Goal: Task Accomplishment & Management: Use online tool/utility

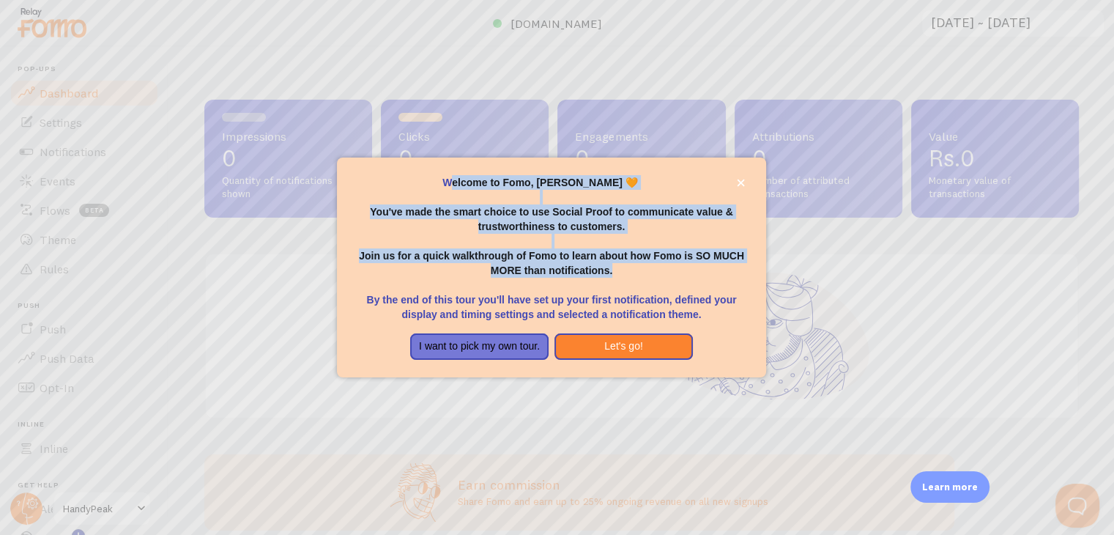
drag, startPoint x: 466, startPoint y: 182, endPoint x: 757, endPoint y: 177, distance: 291.5
click at [714, 265] on div "Welcome to Fomo, [PERSON_NAME] 🧡 You've made the smart choice to use Social Pro…" at bounding box center [551, 248] width 394 height 146
click at [740, 182] on icon "close," at bounding box center [740, 182] width 7 height 7
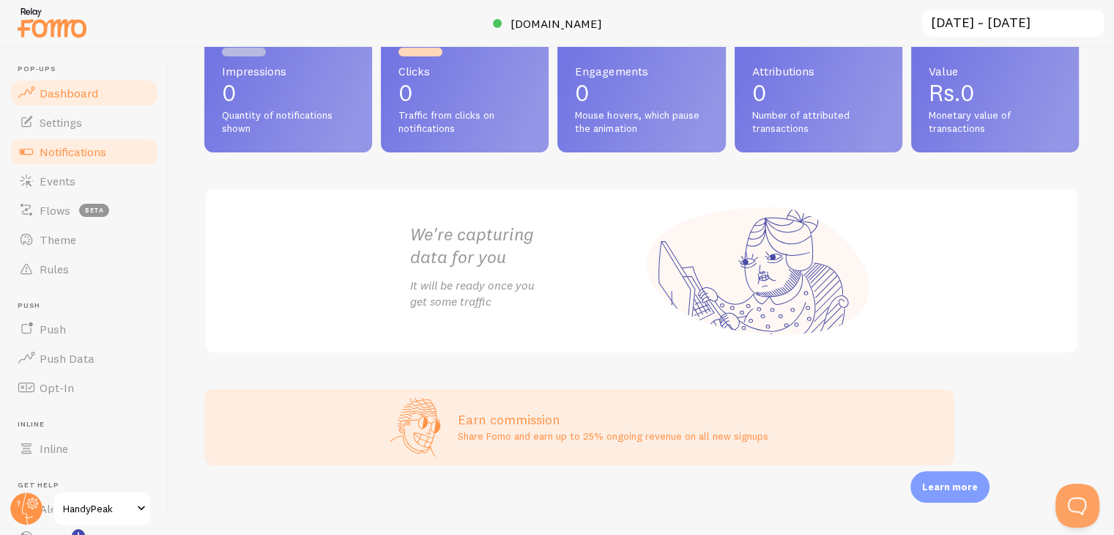
click at [86, 151] on span "Notifications" at bounding box center [73, 151] width 67 height 15
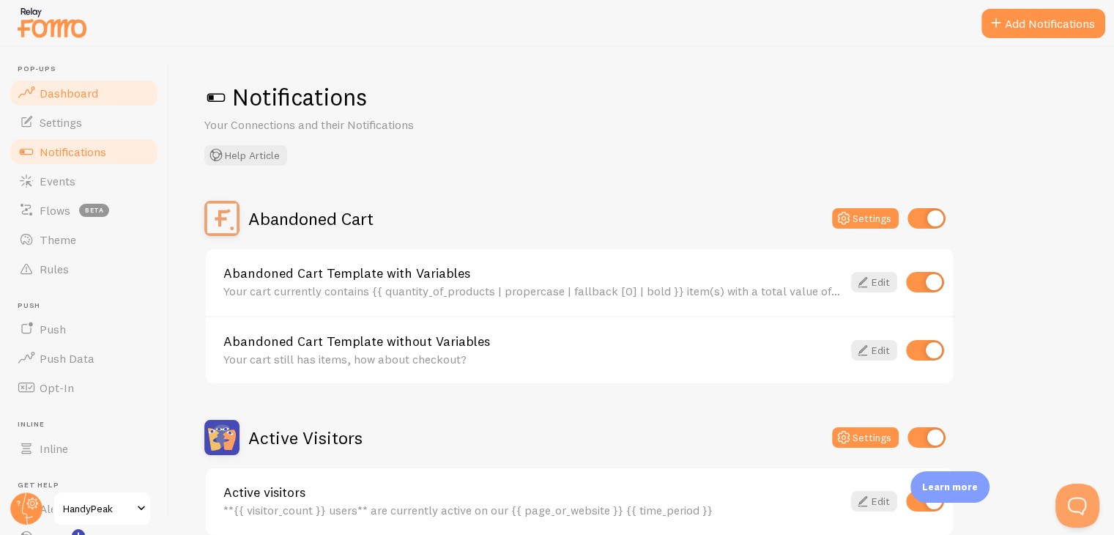
click at [85, 92] on span "Dashboard" at bounding box center [69, 93] width 59 height 15
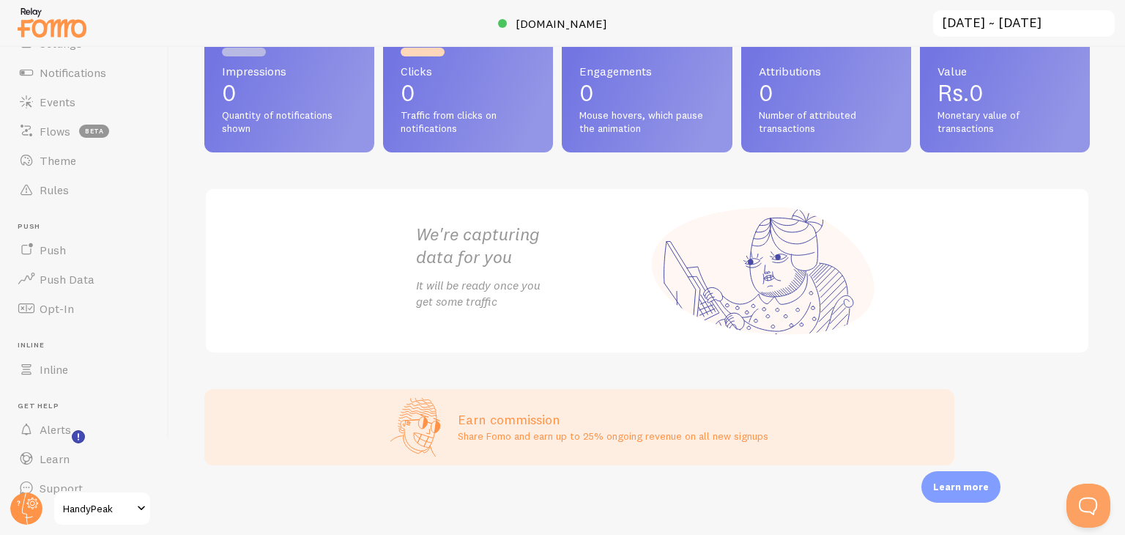
scroll to position [100, 0]
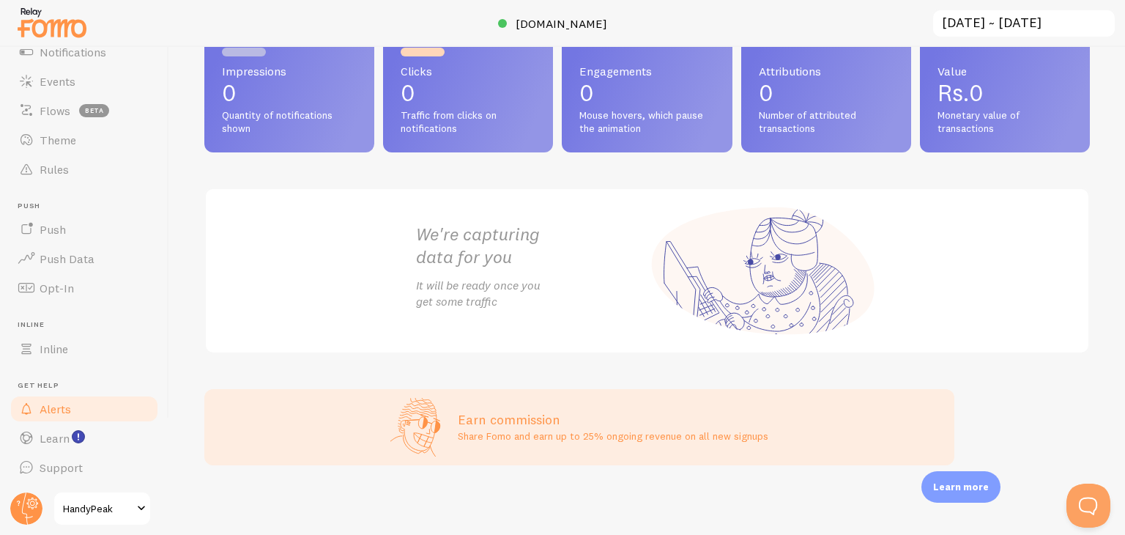
click at [67, 411] on span "Alerts" at bounding box center [55, 408] width 31 height 15
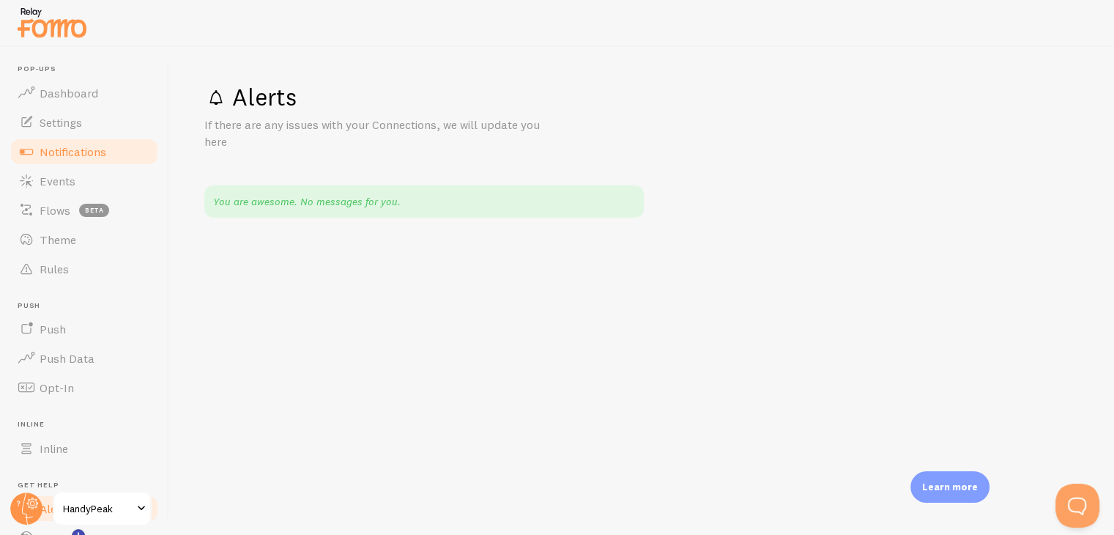
click at [81, 153] on span "Notifications" at bounding box center [73, 151] width 67 height 15
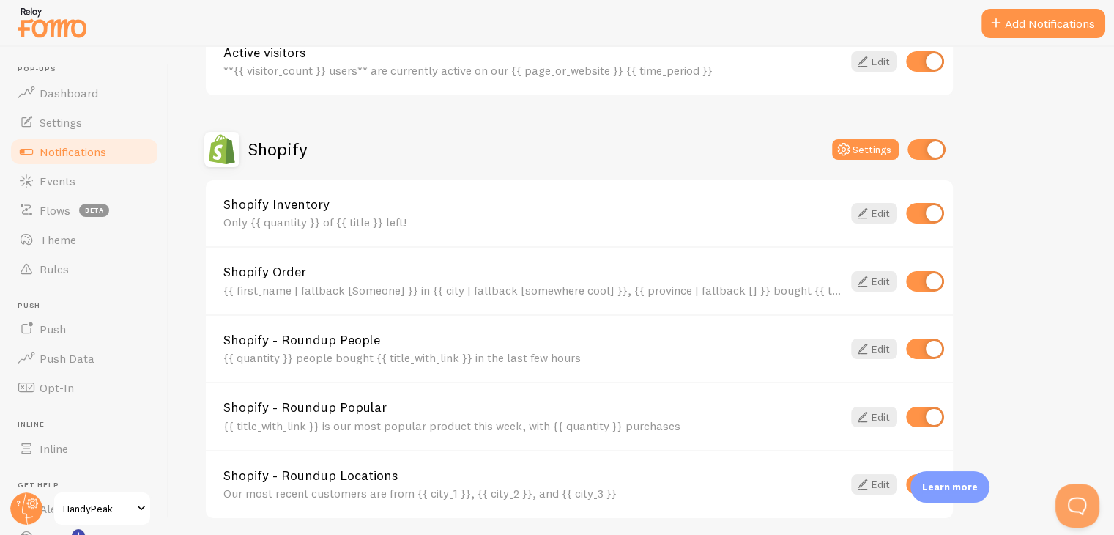
scroll to position [513, 0]
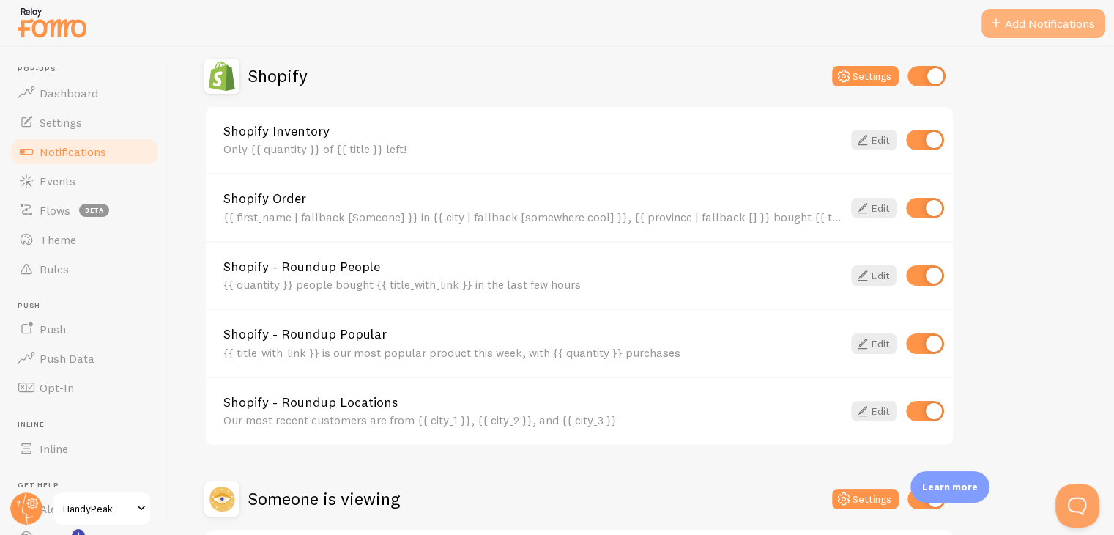
click at [1028, 21] on button "Add Notifications" at bounding box center [1043, 23] width 124 height 29
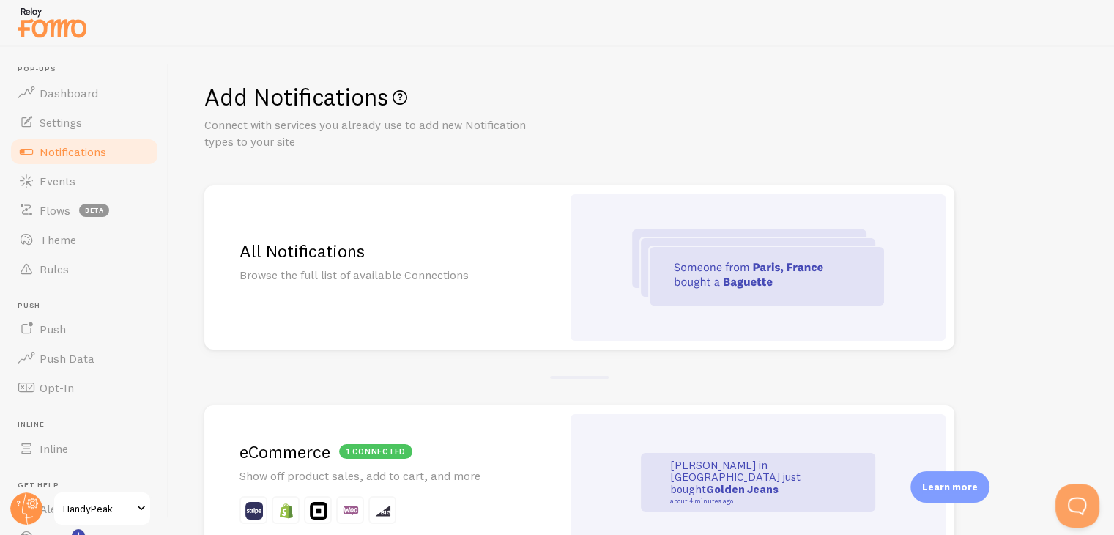
click at [721, 270] on img at bounding box center [758, 267] width 252 height 76
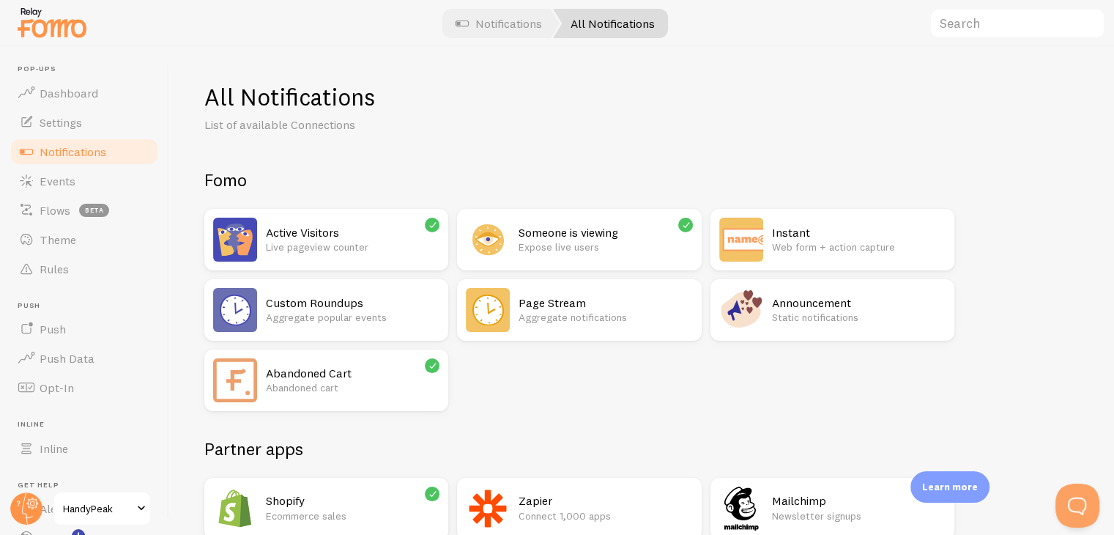
drag, startPoint x: 531, startPoint y: 27, endPoint x: 531, endPoint y: 35, distance: 8.1
click at [531, 27] on link "Notifications" at bounding box center [499, 23] width 122 height 29
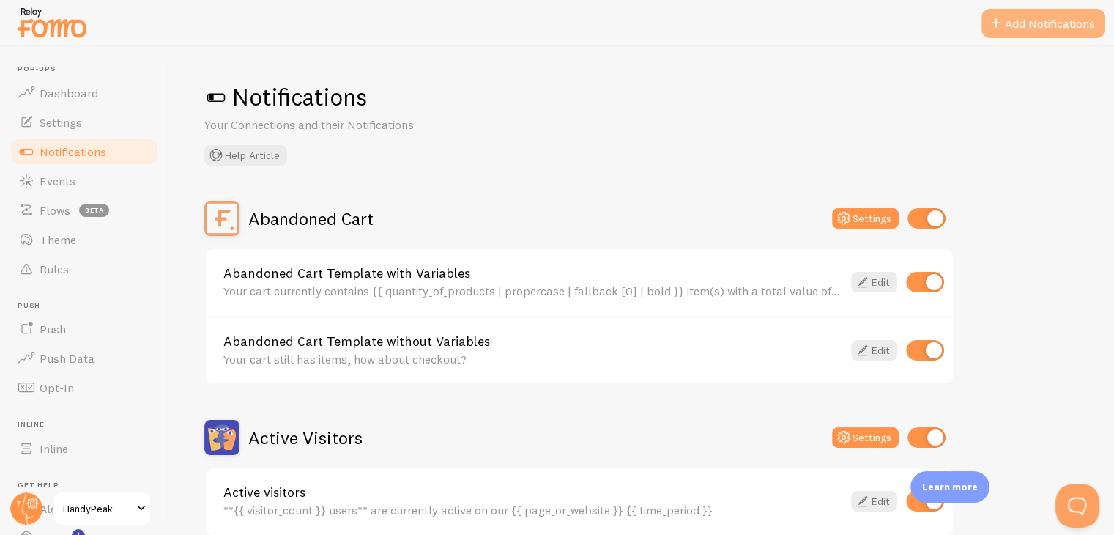
click at [1059, 23] on button "Add Notifications" at bounding box center [1043, 23] width 124 height 29
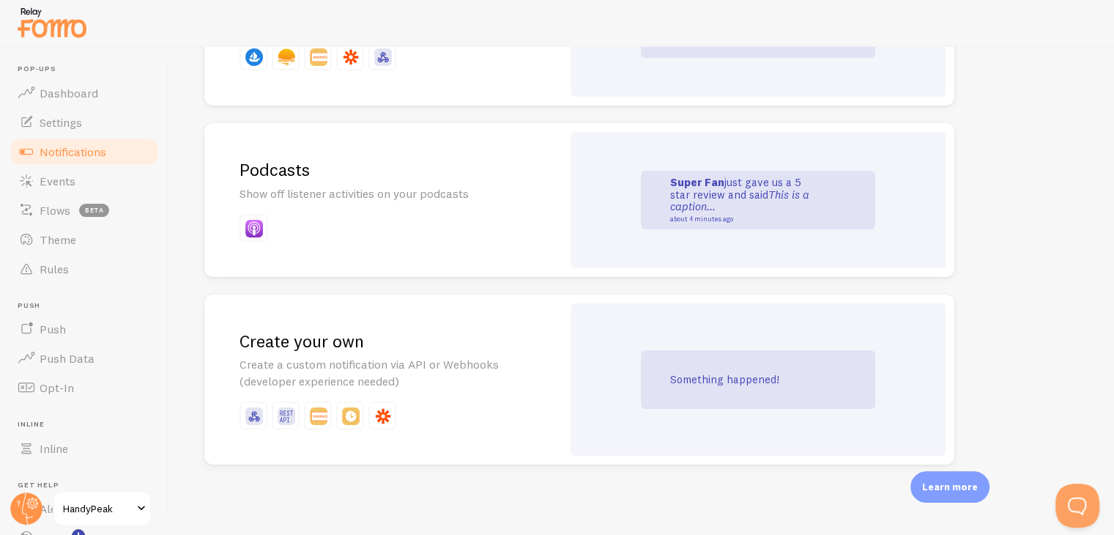
scroll to position [192, 0]
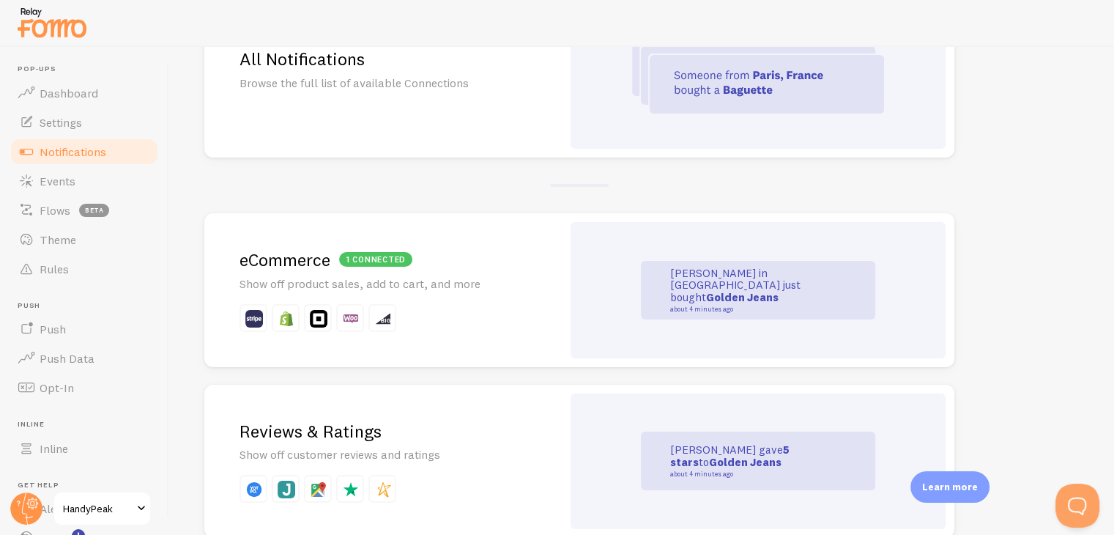
click at [758, 290] on strong "Golden Jeans" at bounding box center [742, 297] width 72 height 14
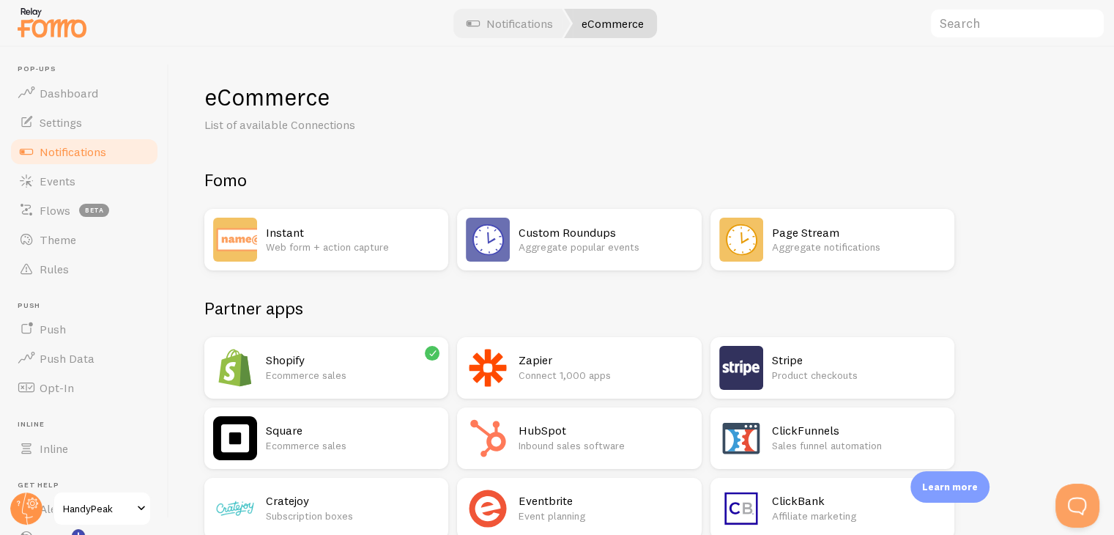
click at [308, 371] on p "Ecommerce sales" at bounding box center [353, 375] width 174 height 15
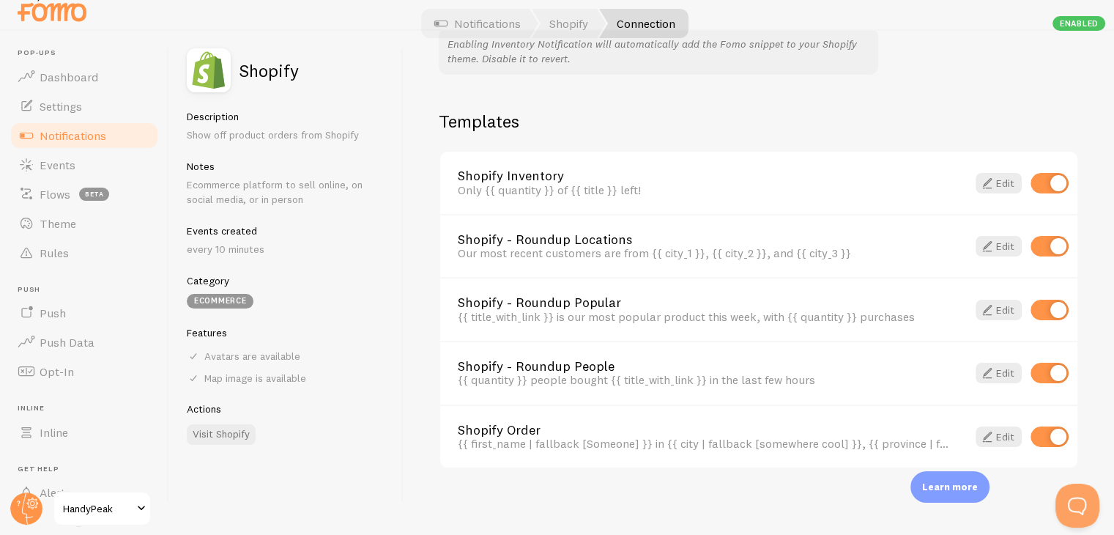
scroll to position [1001, 0]
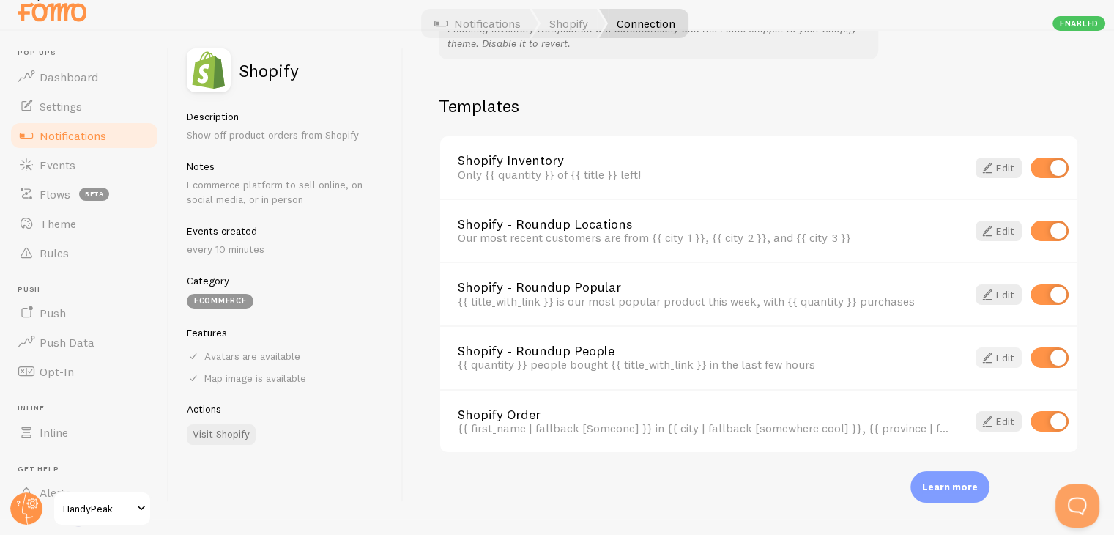
click at [980, 352] on span at bounding box center [987, 358] width 18 height 18
